Goal: Entertainment & Leisure: Consume media (video, audio)

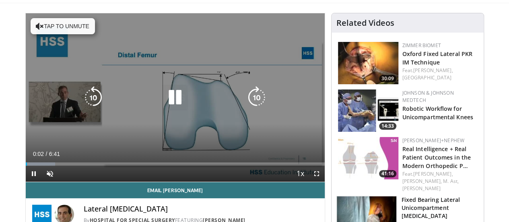
scroll to position [81, 0]
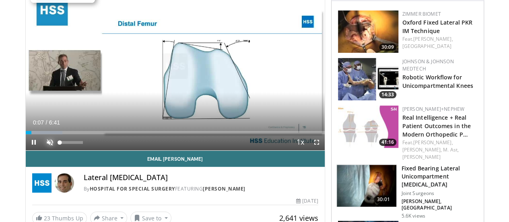
click at [42, 150] on span "Video Player" at bounding box center [50, 142] width 16 height 16
click at [322, 150] on span "Video Player" at bounding box center [317, 142] width 16 height 16
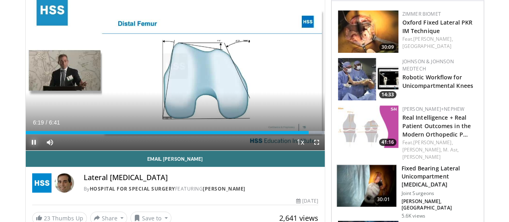
click at [26, 150] on span "Video Player" at bounding box center [34, 142] width 16 height 16
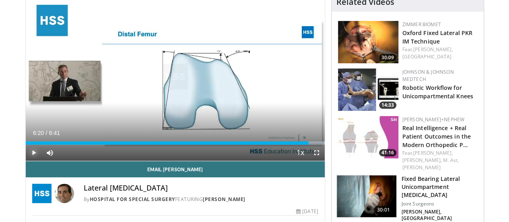
scroll to position [40, 0]
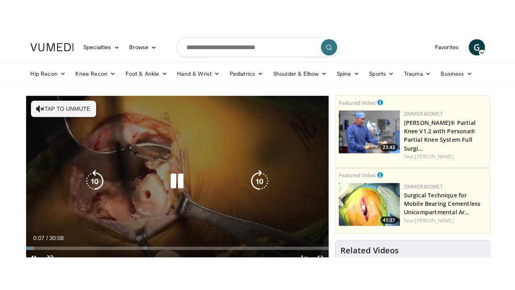
scroll to position [81, 0]
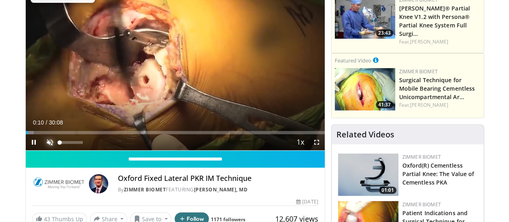
click at [42, 150] on span "Video Player" at bounding box center [50, 142] width 16 height 16
click at [324, 150] on span "Video Player" at bounding box center [317, 142] width 16 height 16
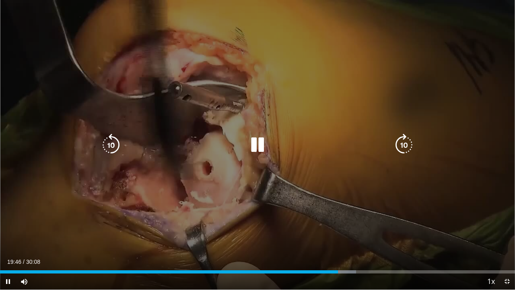
click at [316, 194] on div "10 seconds Tap to unmute" at bounding box center [257, 144] width 515 height 289
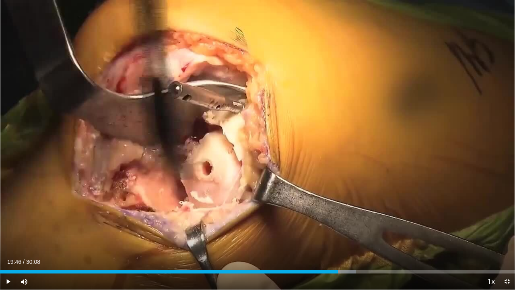
click at [0, 221] on video-js "**********" at bounding box center [257, 145] width 515 height 290
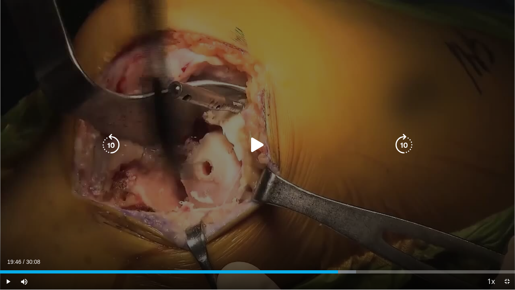
click at [254, 149] on icon "Video Player" at bounding box center [257, 145] width 23 height 23
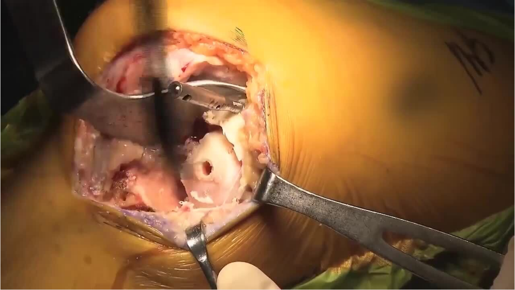
click at [420, 221] on div "10 seconds Tap to unmute" at bounding box center [257, 144] width 515 height 289
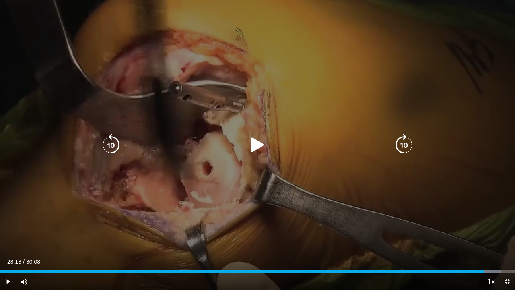
click at [258, 150] on icon "Video Player" at bounding box center [257, 145] width 23 height 23
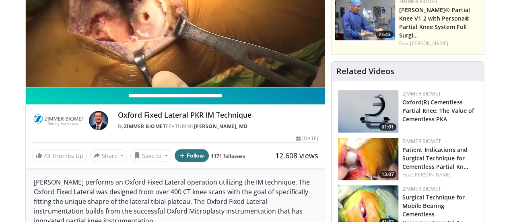
scroll to position [242, 0]
